Goal: Find specific fact: Find specific fact

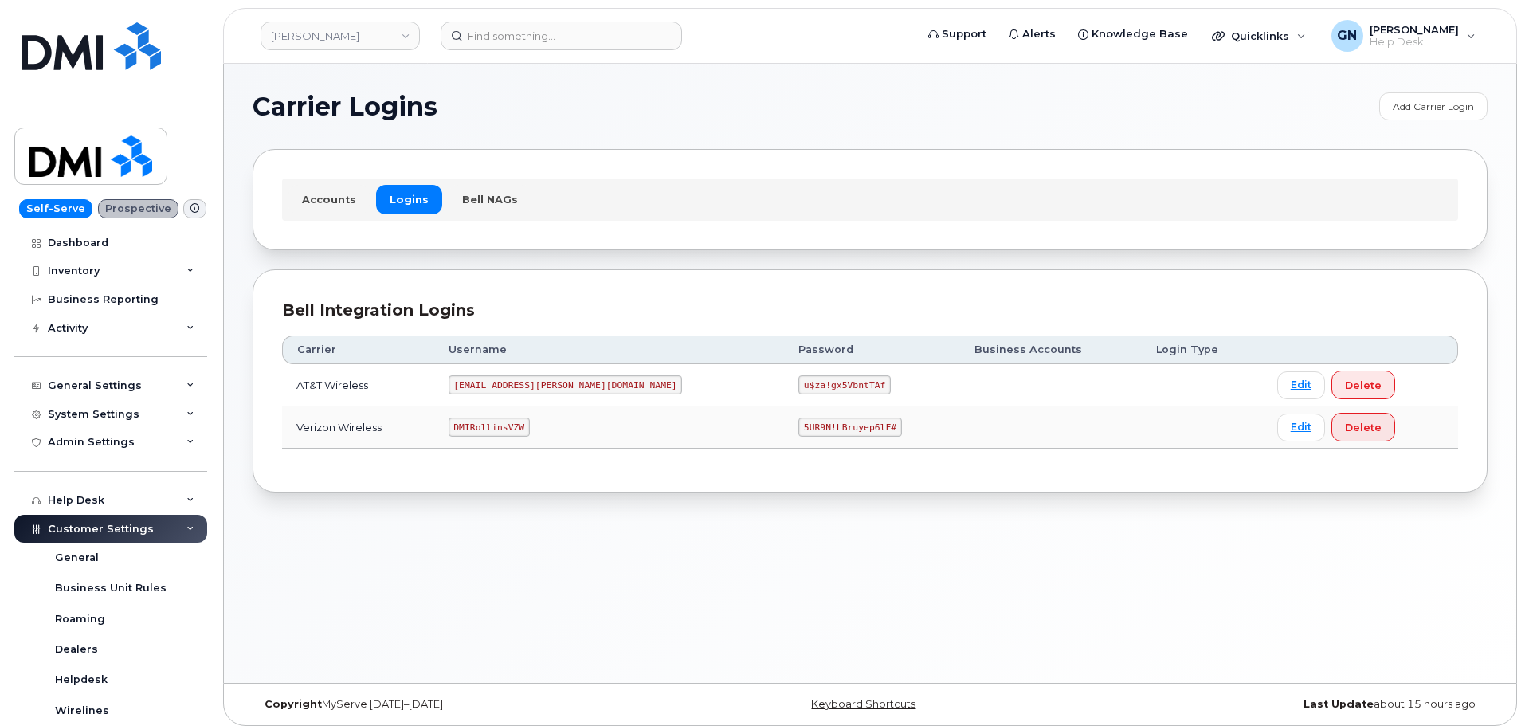
click at [526, 382] on code "[EMAIL_ADDRESS][PERSON_NAME][DOMAIN_NAME]" at bounding box center [565, 384] width 234 height 19
copy code "[EMAIL_ADDRESS][PERSON_NAME][DOMAIN_NAME]"
click at [515, 385] on code "[EMAIL_ADDRESS][PERSON_NAME][DOMAIN_NAME]" at bounding box center [565, 384] width 234 height 19
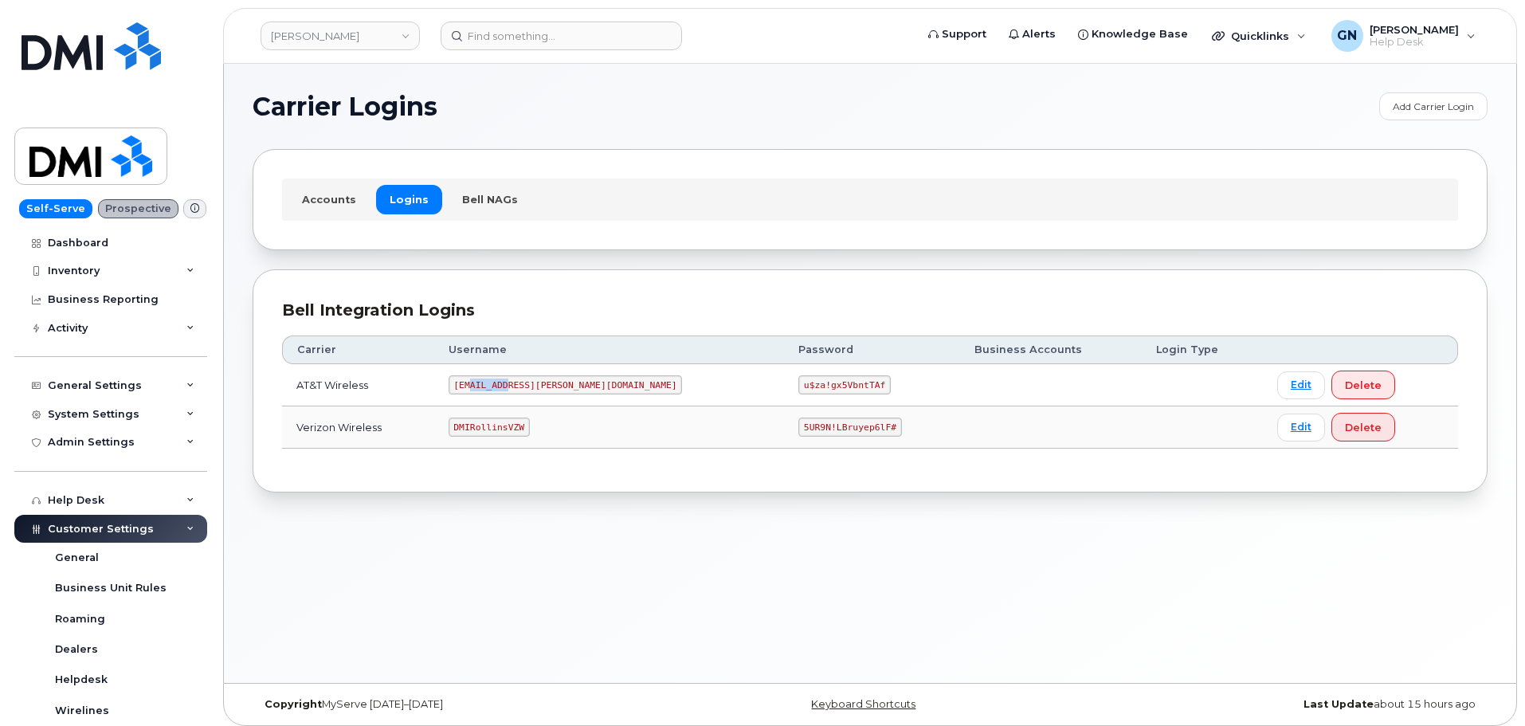
click at [512, 383] on code "[EMAIL_ADDRESS][PERSON_NAME][DOMAIN_NAME]" at bounding box center [565, 384] width 234 height 19
click at [512, 382] on code "[EMAIL_ADDRESS][PERSON_NAME][DOMAIN_NAME]" at bounding box center [565, 384] width 234 height 19
click at [512, 383] on code "[EMAIL_ADDRESS][PERSON_NAME][DOMAIN_NAME]" at bounding box center [565, 384] width 234 height 19
click at [512, 385] on code "[EMAIL_ADDRESS][PERSON_NAME][DOMAIN_NAME]" at bounding box center [565, 384] width 234 height 19
click at [798, 383] on code "u$za!gx5VbntTAf" at bounding box center [844, 384] width 92 height 19
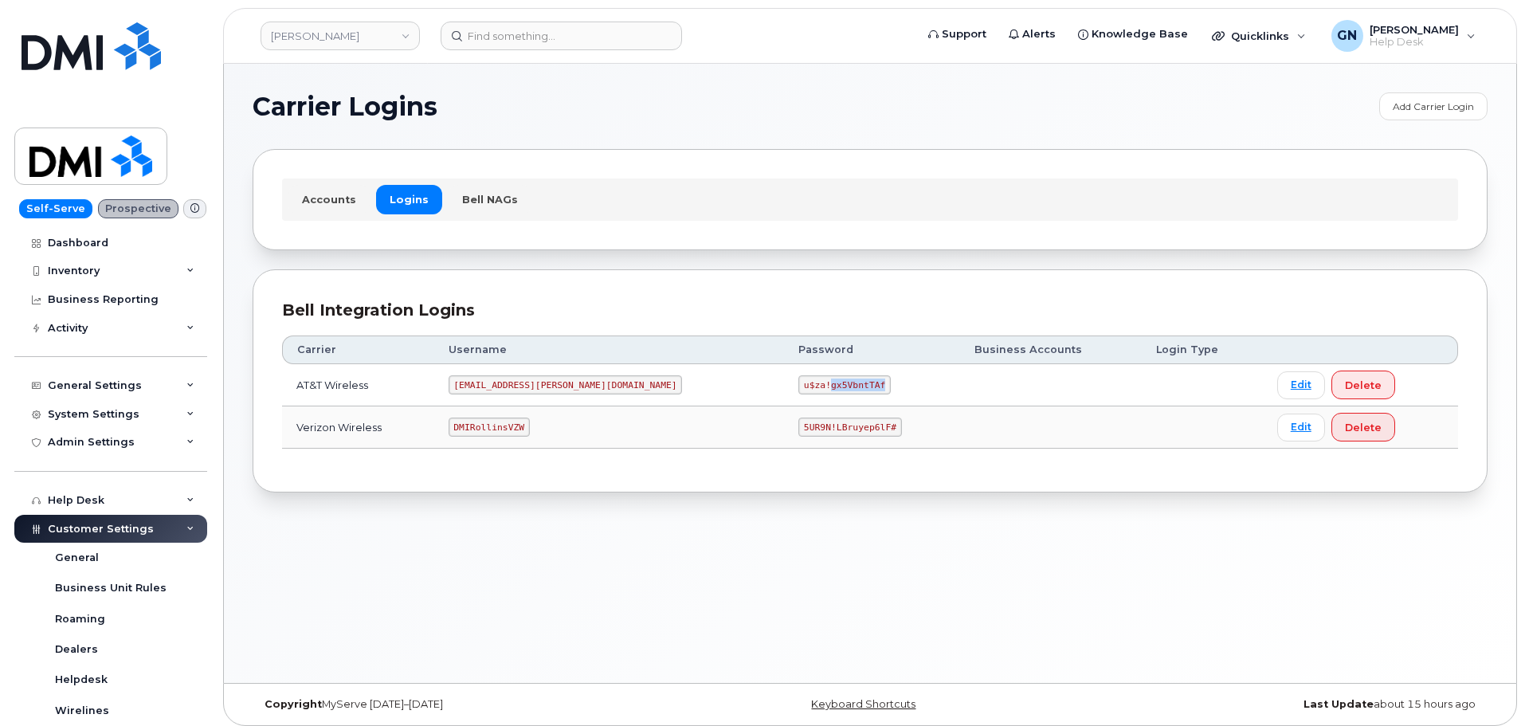
click at [798, 383] on code "u$za!gx5VbntTAf" at bounding box center [844, 384] width 92 height 19
copy code "u$za!gx5VbntTAf"
